Goal: Information Seeking & Learning: Find specific fact

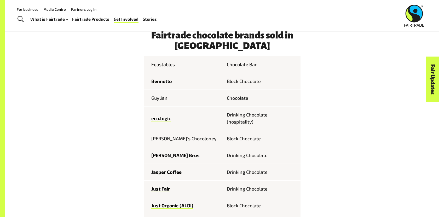
scroll to position [257, 0]
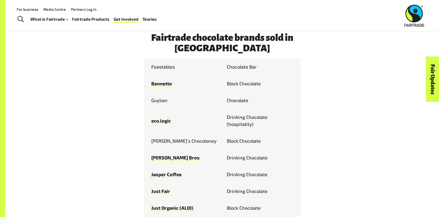
click at [173, 69] on td "Feastables" at bounding box center [183, 67] width 78 height 17
type textarea "**********"
click at [173, 69] on td "Feastables" at bounding box center [183, 67] width 78 height 17
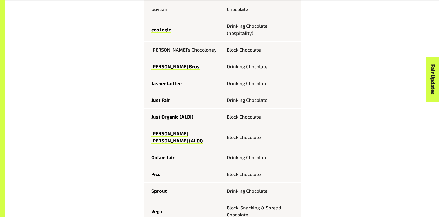
scroll to position [356, 0]
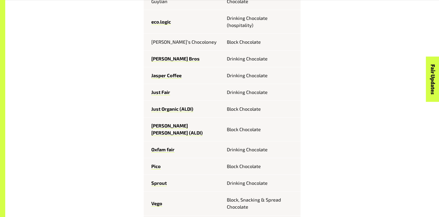
click at [166, 175] on td "Sprout" at bounding box center [183, 183] width 78 height 17
copy tr "Sprout"
click at [165, 146] on link "Oxfam fair" at bounding box center [162, 149] width 23 height 6
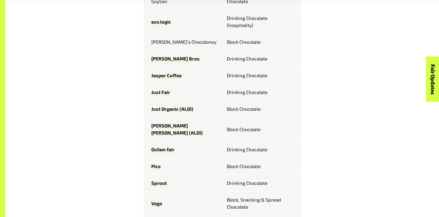
click at [338, 94] on div "Fairtrade chocolate brands sold in [GEOGRAPHIC_DATA] Feastables Chocolate [PERS…" at bounding box center [222, 211] width 326 height 555
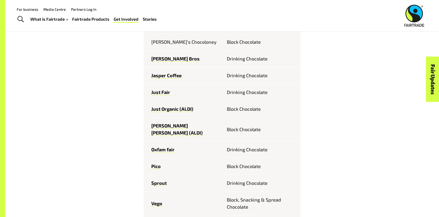
scroll to position [355, 0]
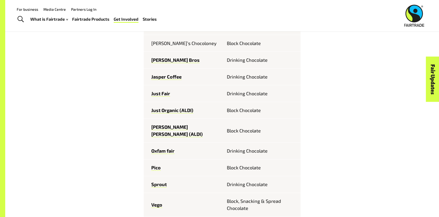
click at [370, 99] on div "Fairtrade chocolate brands sold in [GEOGRAPHIC_DATA] Feastables Chocolate [PERS…" at bounding box center [222, 212] width 326 height 555
